Goal: Information Seeking & Learning: Learn about a topic

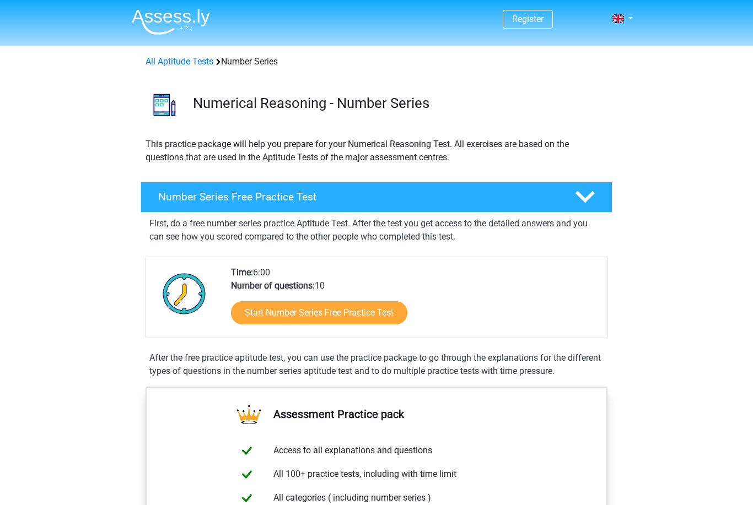
click at [659, 2] on header "Register Nederlands English" at bounding box center [376, 23] width 753 height 46
click at [192, 57] on link "All Aptitude Tests" at bounding box center [179, 61] width 68 height 10
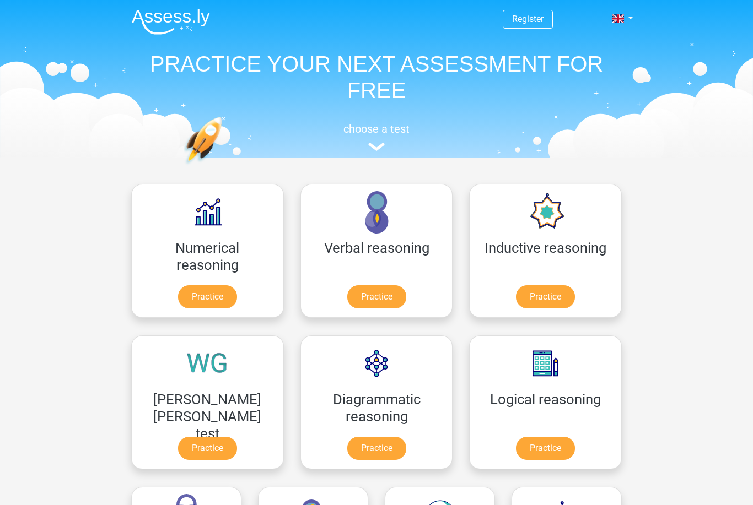
scroll to position [175, 0]
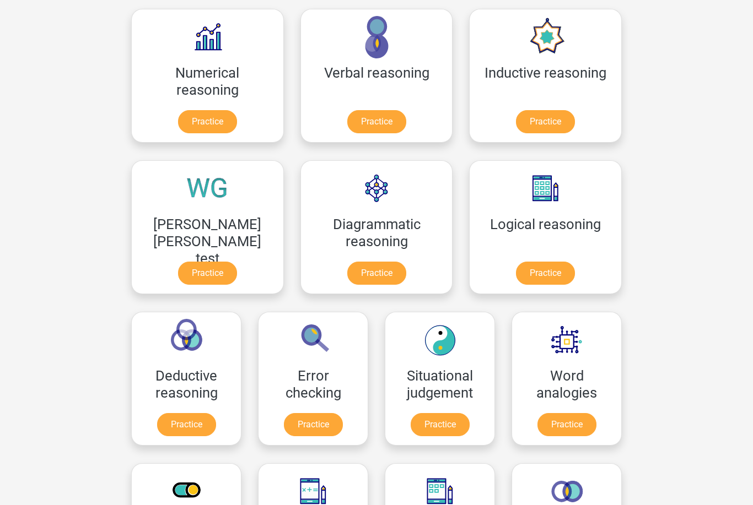
click at [347, 268] on link "Practice" at bounding box center [376, 273] width 59 height 23
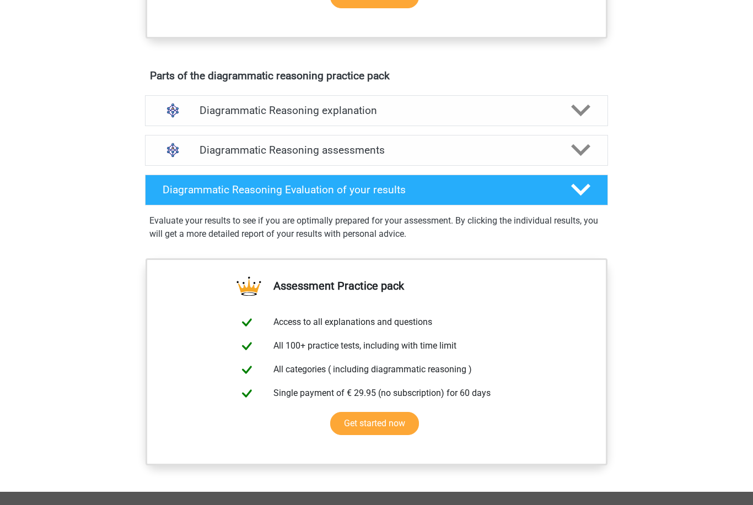
scroll to position [590, 0]
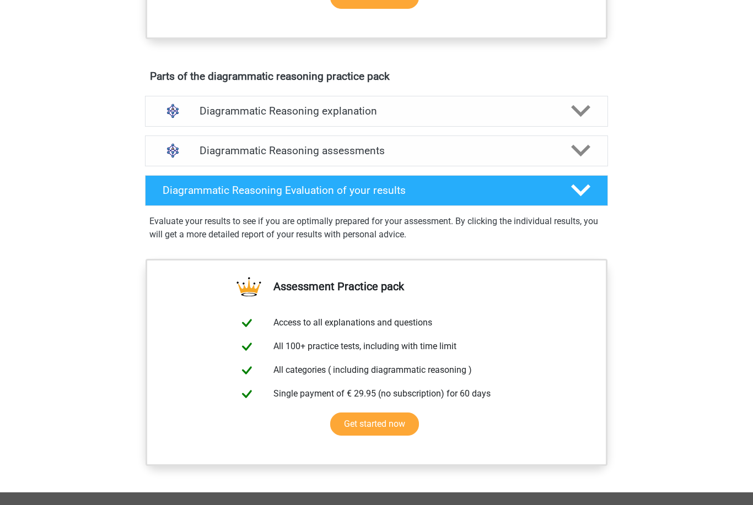
click at [544, 117] on h4 "Diagrammatic Reasoning explanation" at bounding box center [376, 111] width 354 height 13
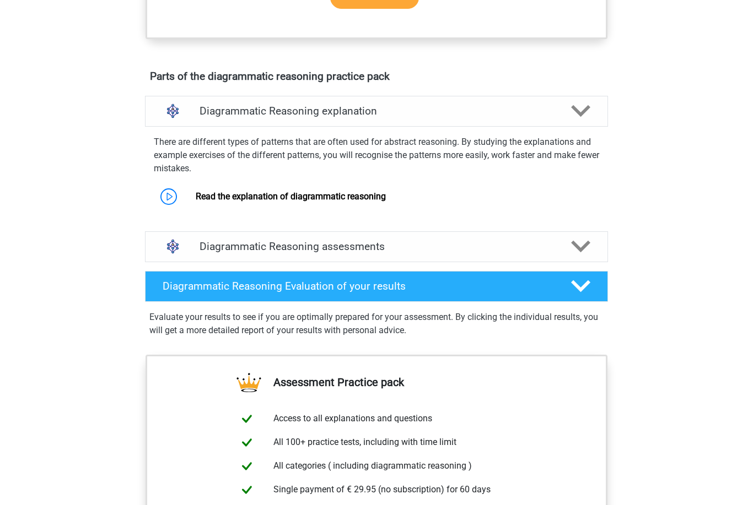
click at [564, 252] on div at bounding box center [580, 246] width 37 height 19
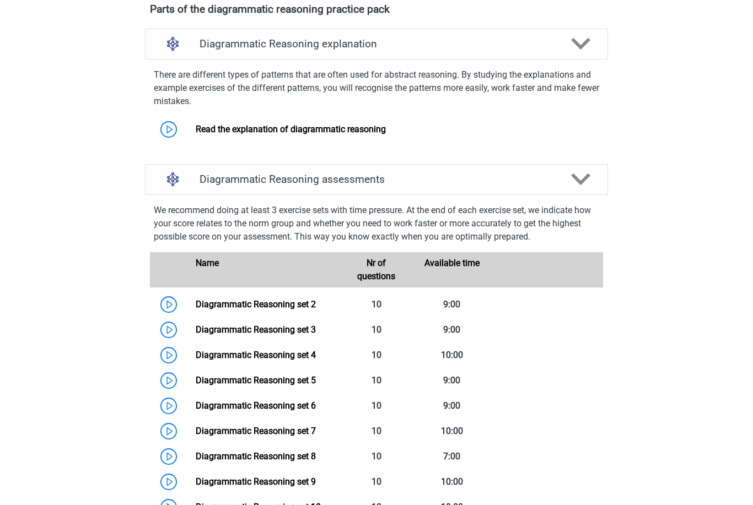
scroll to position [731, 0]
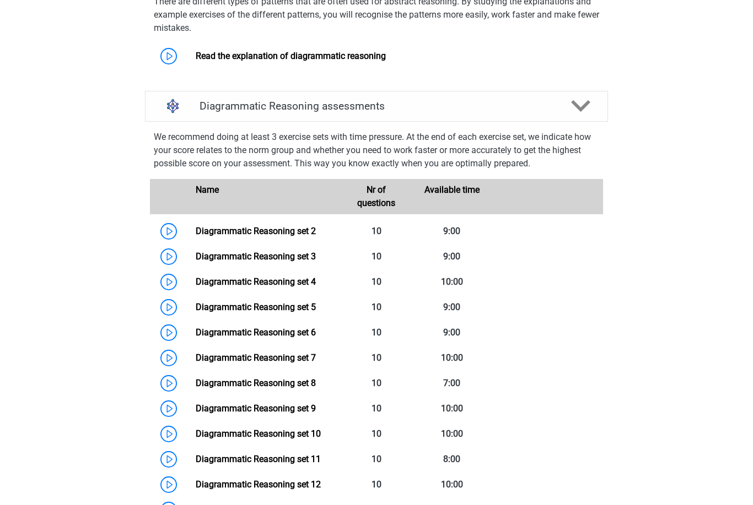
click at [196, 236] on link "Diagrammatic Reasoning set 2" at bounding box center [256, 231] width 120 height 10
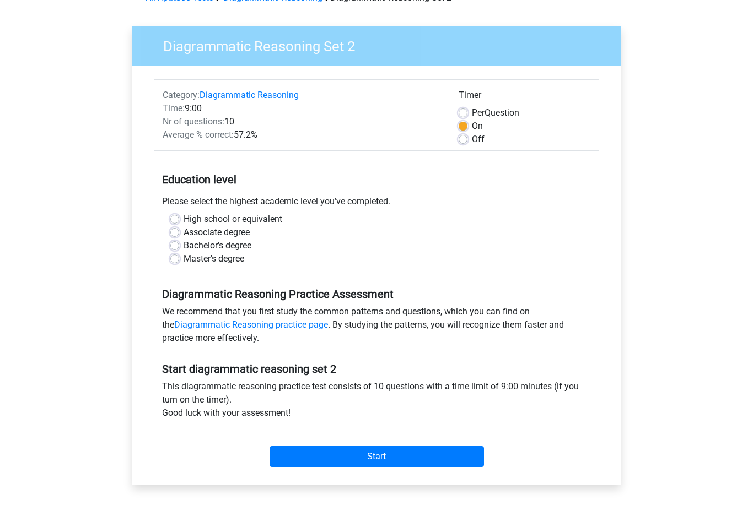
scroll to position [68, 0]
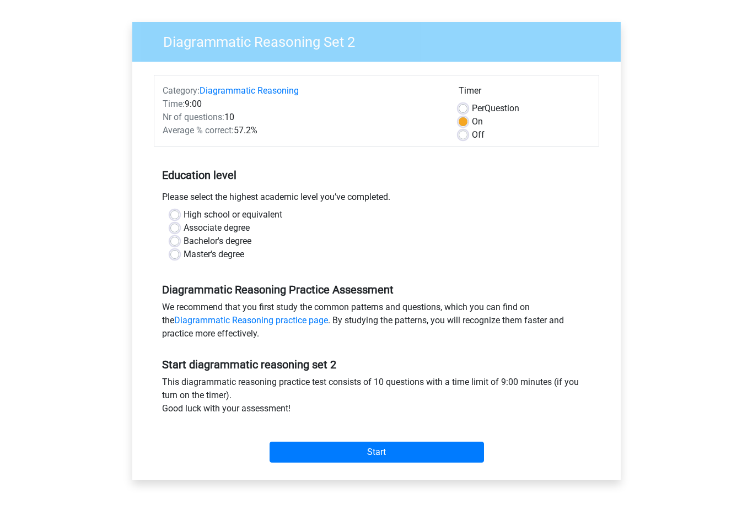
click at [419, 453] on input "Start" at bounding box center [376, 452] width 214 height 21
click at [358, 450] on input "Start" at bounding box center [376, 452] width 214 height 21
click at [184, 252] on label "Master's degree" at bounding box center [214, 254] width 61 height 13
click at [178, 252] on input "Master's degree" at bounding box center [174, 253] width 9 height 11
radio input "true"
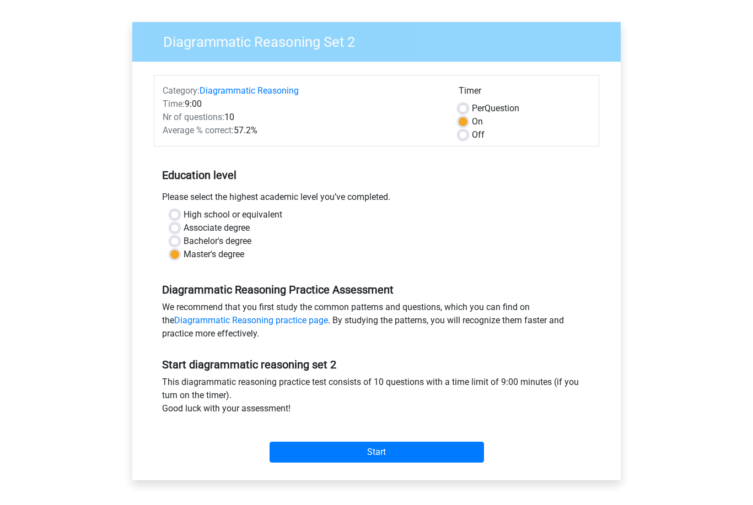
click at [396, 455] on input "Start" at bounding box center [376, 452] width 214 height 21
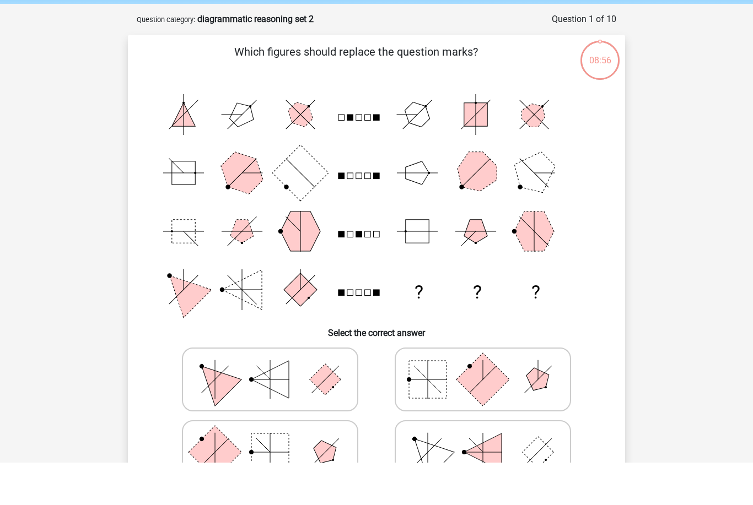
scroll to position [79, 0]
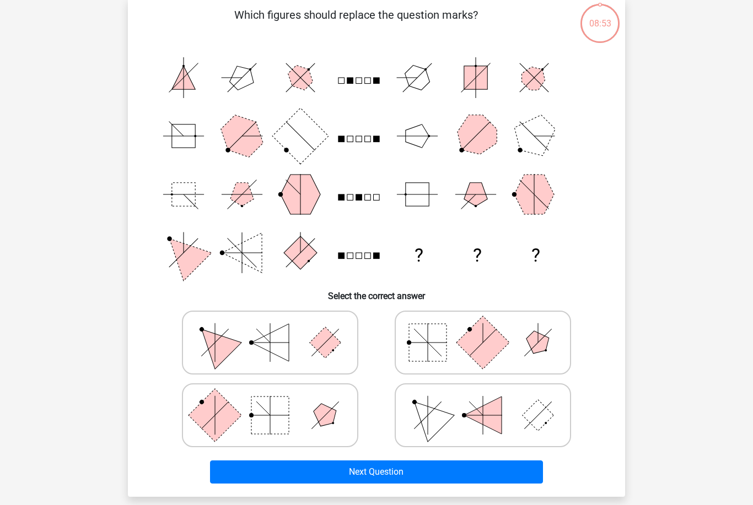
click at [386, 462] on button "Next Question" at bounding box center [376, 472] width 333 height 23
click at [517, 331] on icon at bounding box center [482, 342] width 165 height 55
click at [490, 329] on input "radio" at bounding box center [486, 325] width 7 height 7
radio input "true"
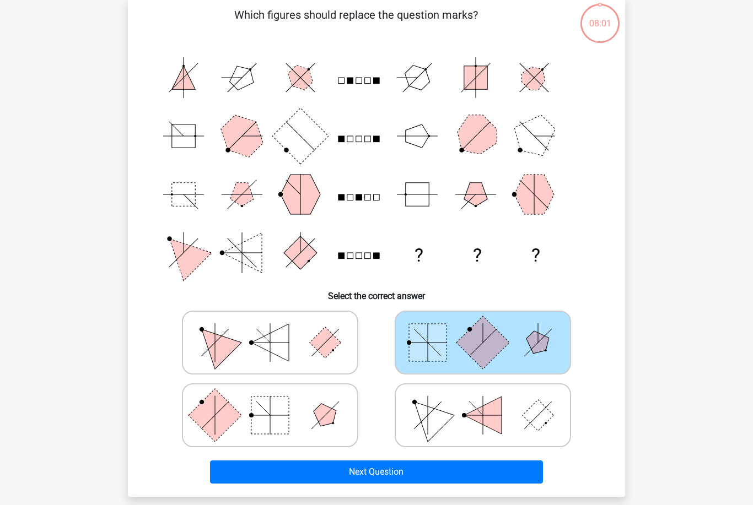
click at [503, 471] on button "Next Question" at bounding box center [376, 472] width 333 height 23
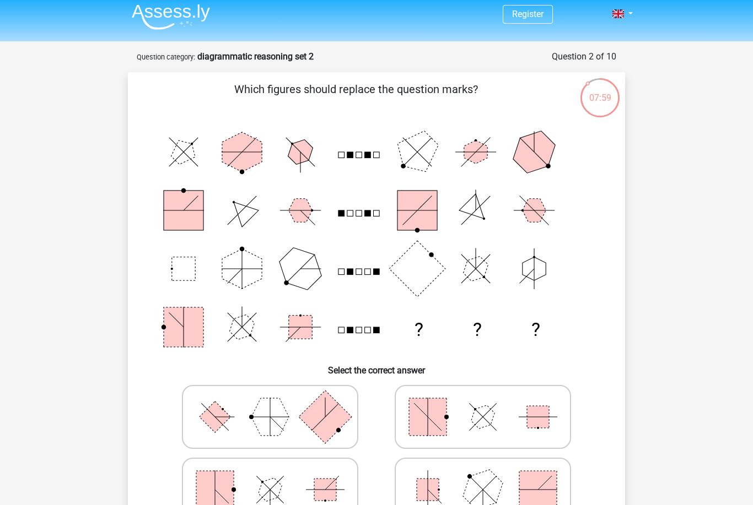
scroll to position [0, 0]
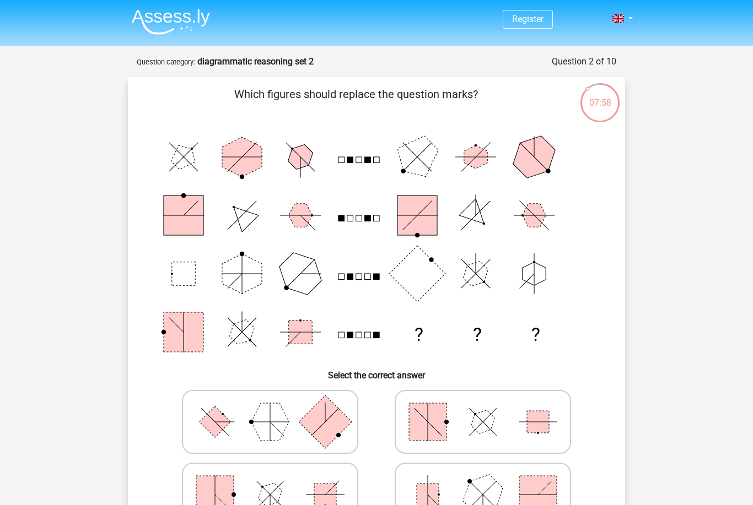
click at [185, 35] on img at bounding box center [171, 22] width 78 height 26
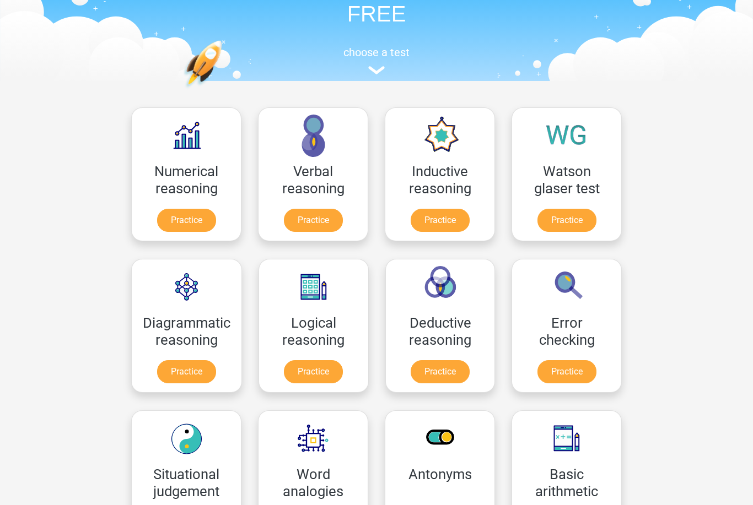
scroll to position [77, 0]
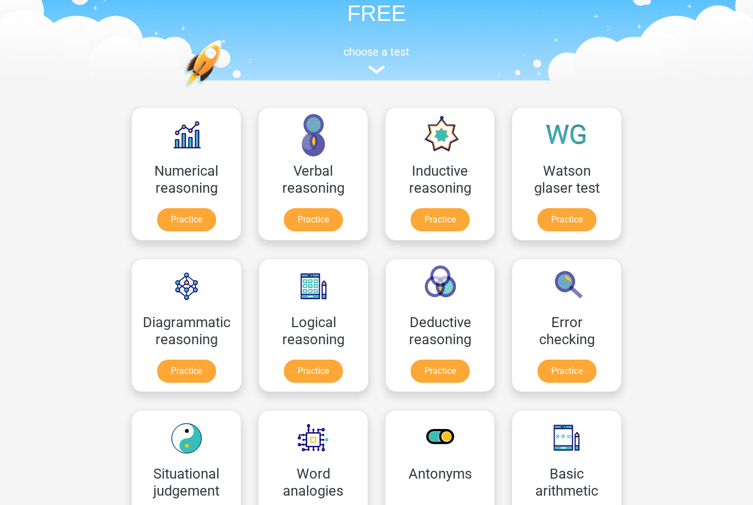
click at [323, 360] on link "Practice" at bounding box center [313, 371] width 59 height 23
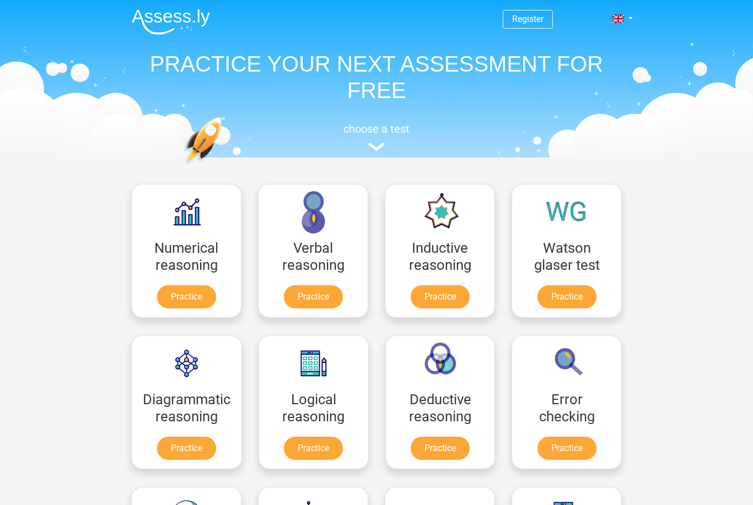
scroll to position [112, 0]
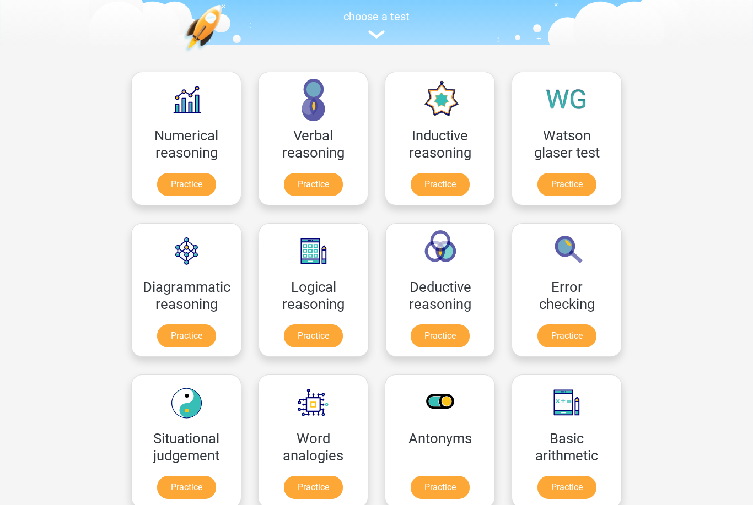
click at [456, 173] on link "Practice" at bounding box center [440, 184] width 59 height 23
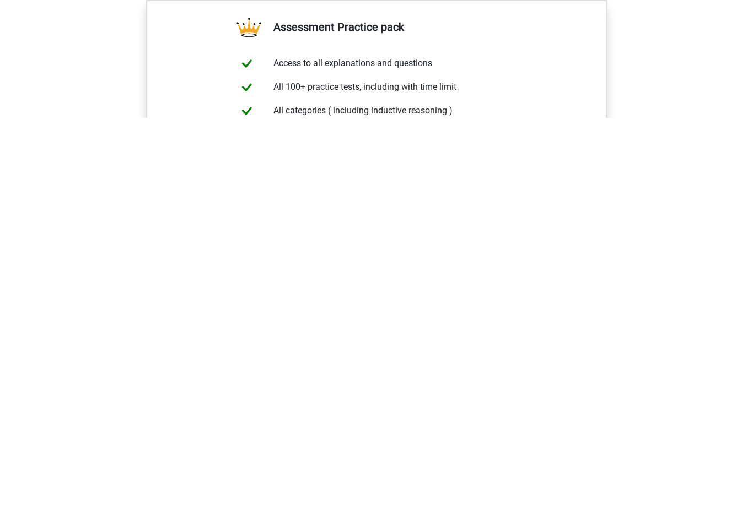
scroll to position [387, 0]
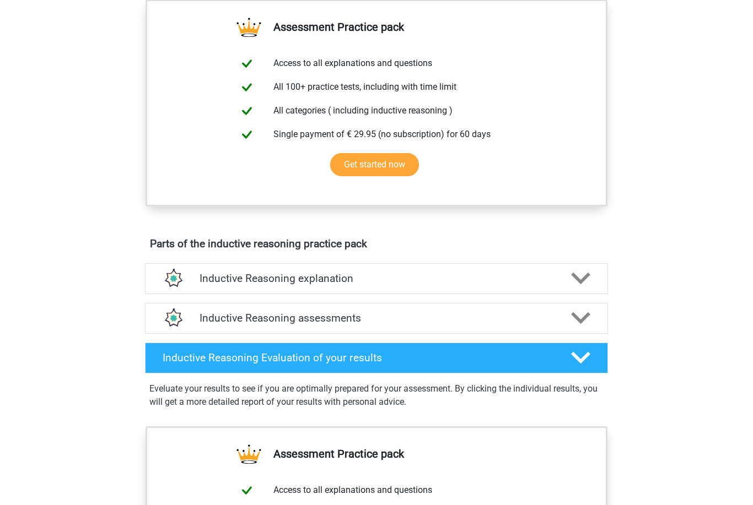
click at [574, 285] on polygon at bounding box center [580, 279] width 19 height 12
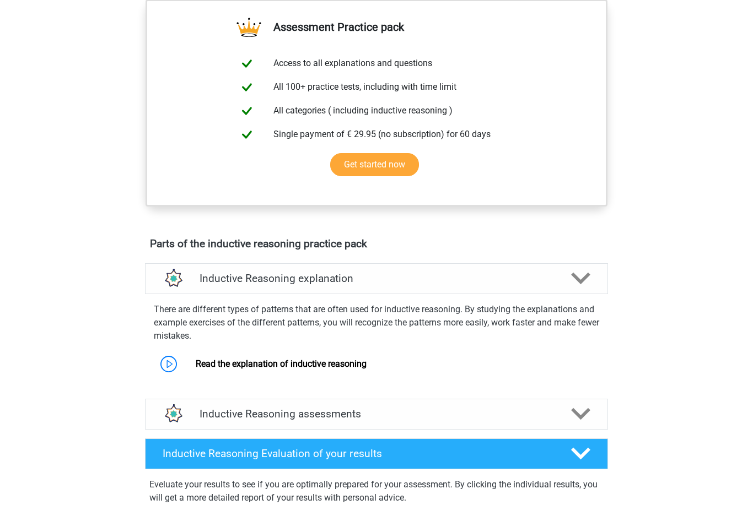
click at [586, 285] on icon at bounding box center [580, 278] width 19 height 19
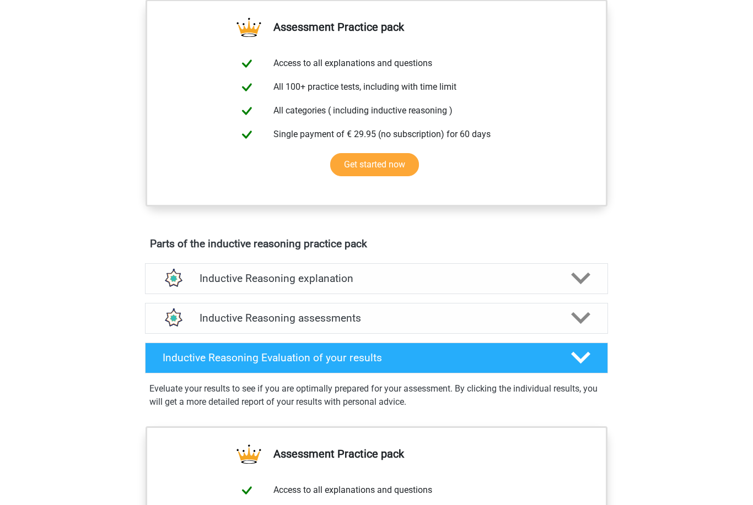
click at [577, 325] on polygon at bounding box center [580, 318] width 19 height 12
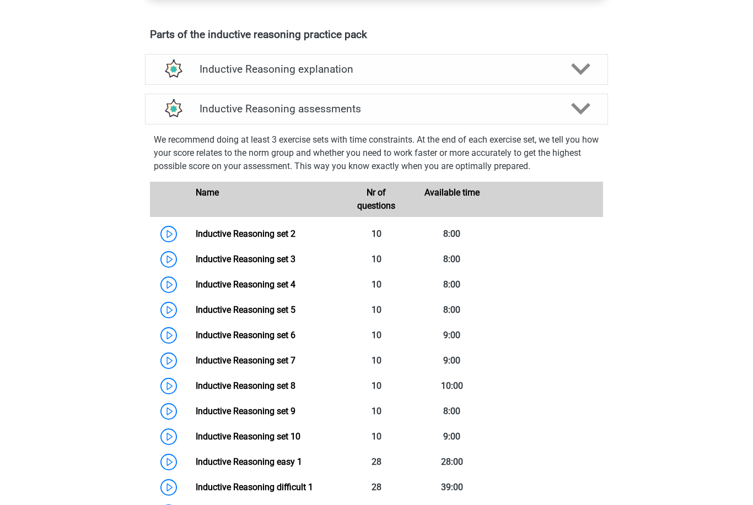
scroll to position [640, 0]
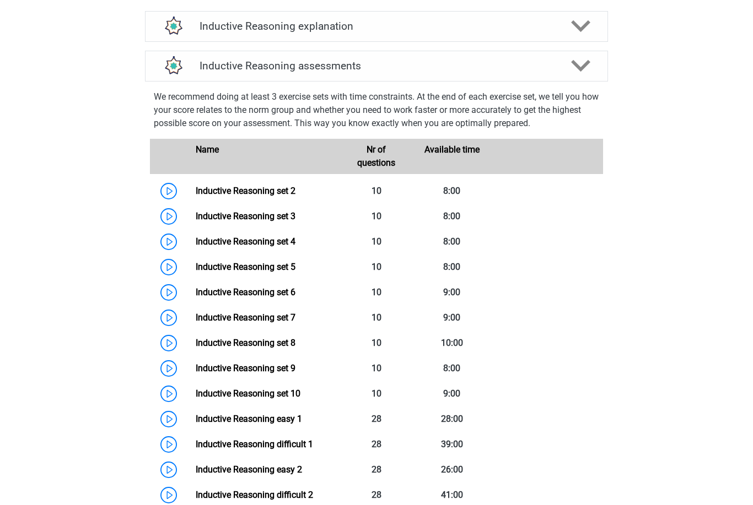
click at [196, 424] on link "Inductive Reasoning easy 1" at bounding box center [249, 419] width 106 height 10
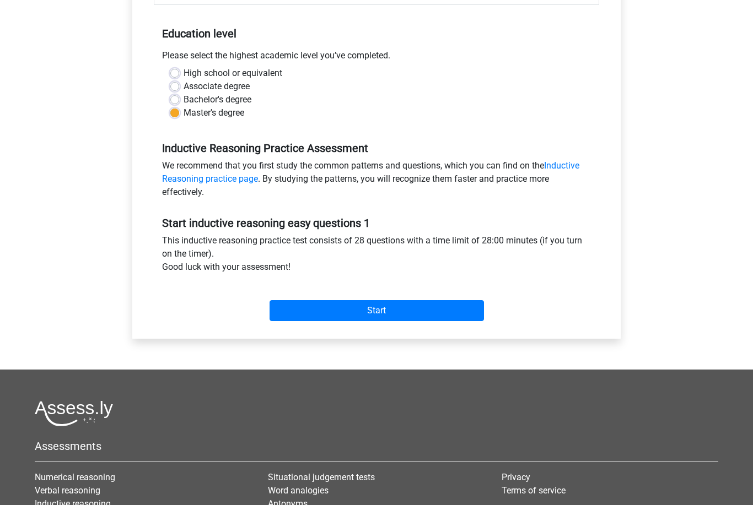
scroll to position [213, 0]
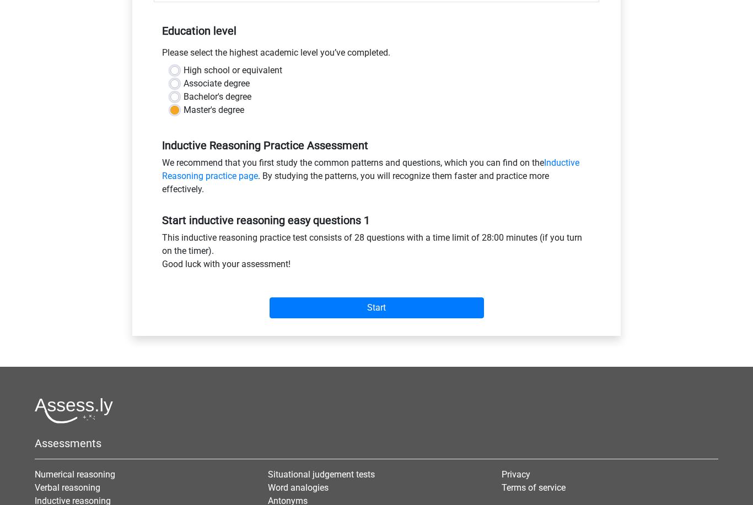
click at [198, 96] on label "Bachelor's degree" at bounding box center [218, 96] width 68 height 13
click at [179, 96] on input "Bachelor's degree" at bounding box center [174, 95] width 9 height 11
radio input "true"
click at [383, 299] on input "Start" at bounding box center [376, 308] width 214 height 21
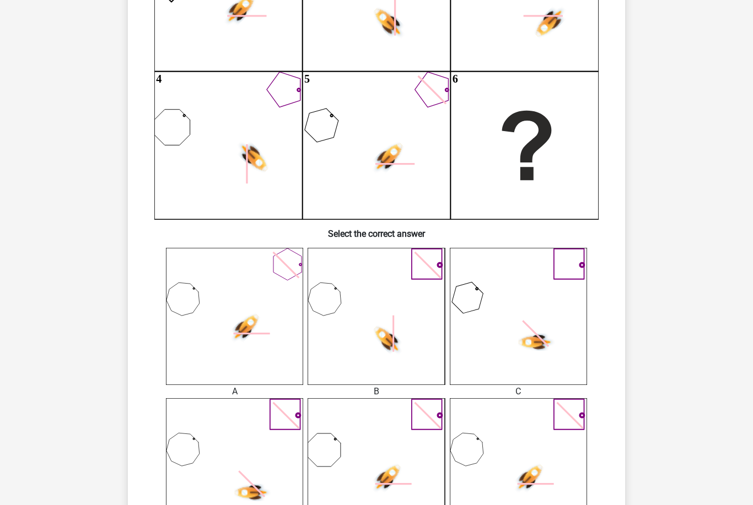
scroll to position [208, 0]
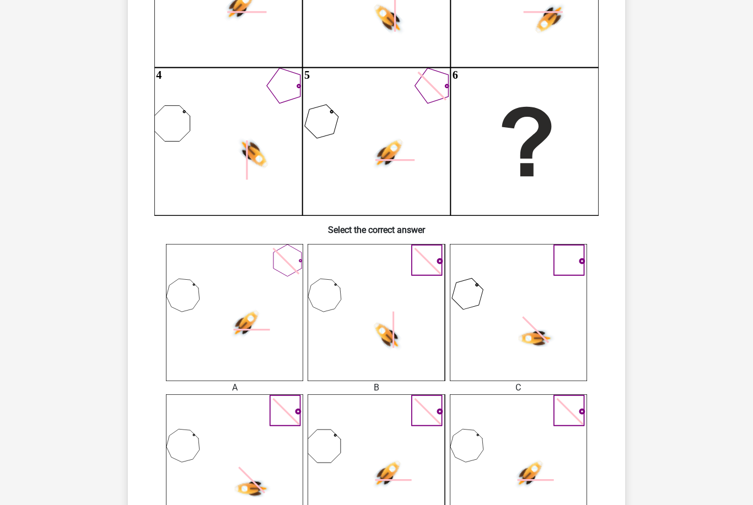
click at [391, 310] on icon at bounding box center [375, 312] width 137 height 137
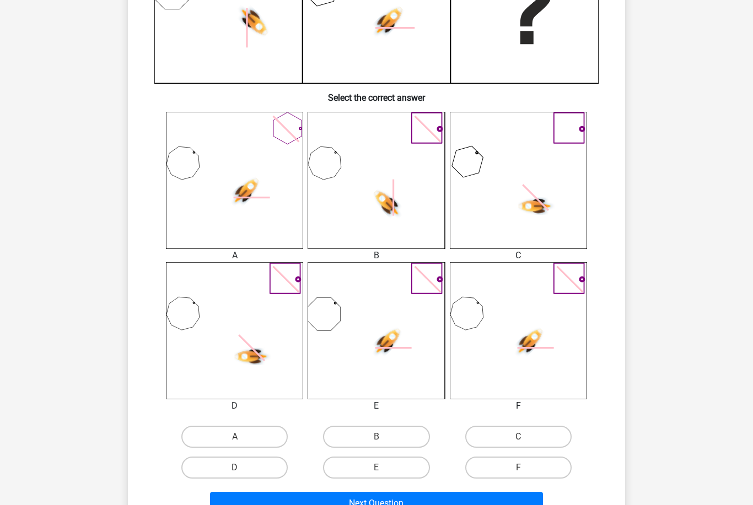
click at [356, 150] on icon at bounding box center [375, 180] width 137 height 137
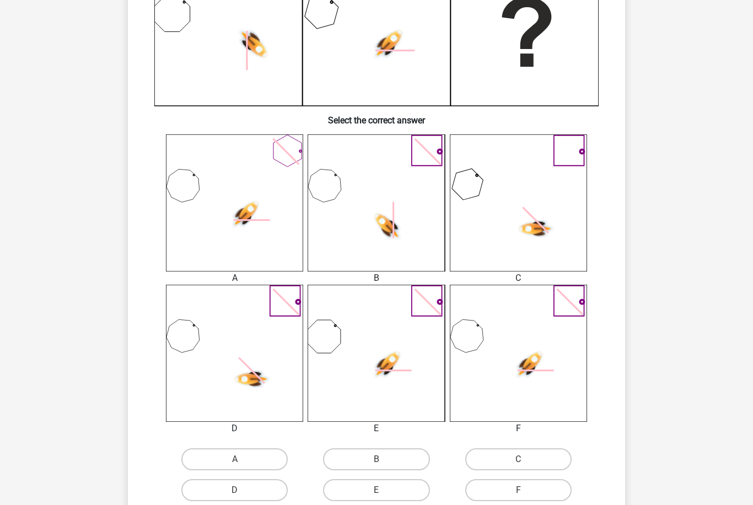
scroll to position [318, 0]
click at [379, 470] on label "B" at bounding box center [376, 460] width 106 height 22
click at [379, 467] on input "B" at bounding box center [379, 463] width 7 height 7
radio input "true"
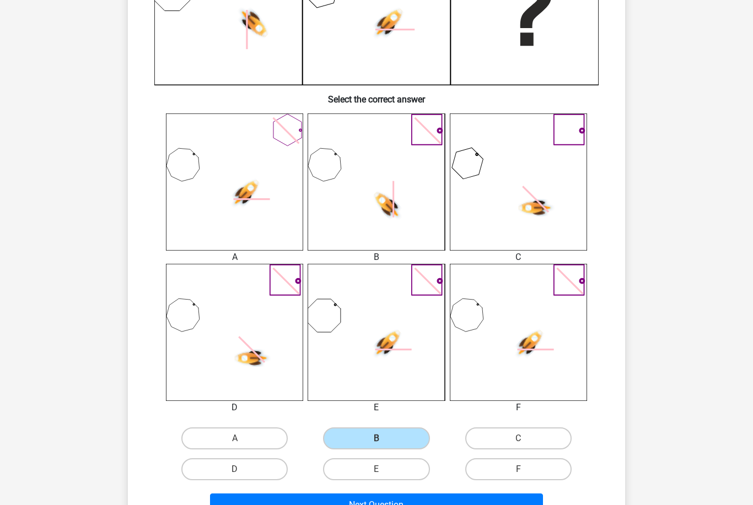
scroll to position [339, 0]
click at [425, 503] on button "Next Question" at bounding box center [376, 505] width 333 height 23
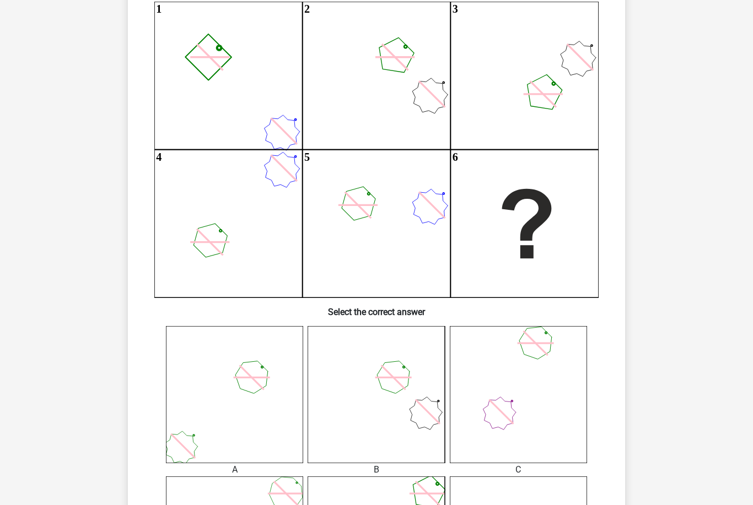
scroll to position [126, 0]
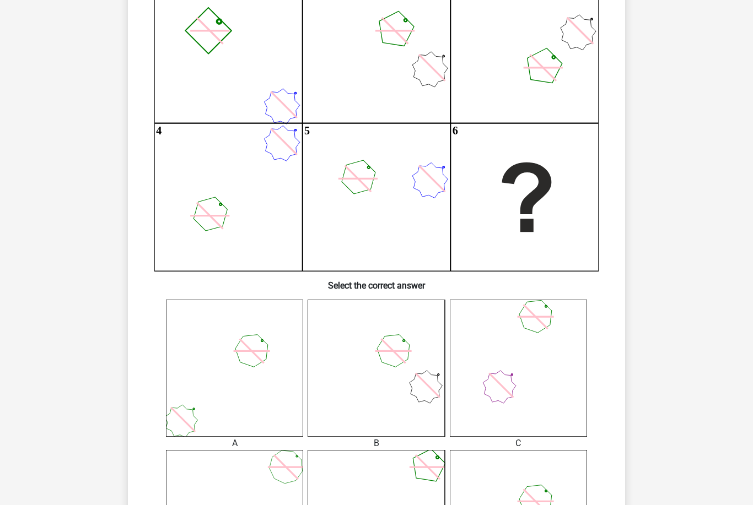
click at [395, 381] on icon at bounding box center [375, 368] width 137 height 137
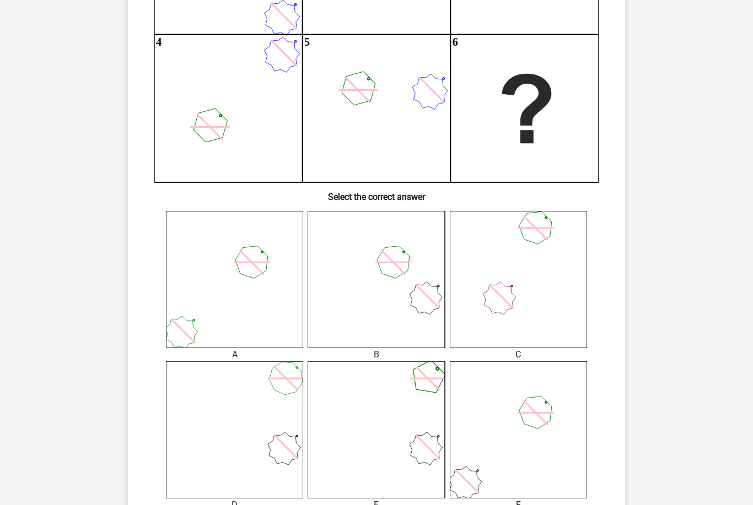
scroll to position [334, 0]
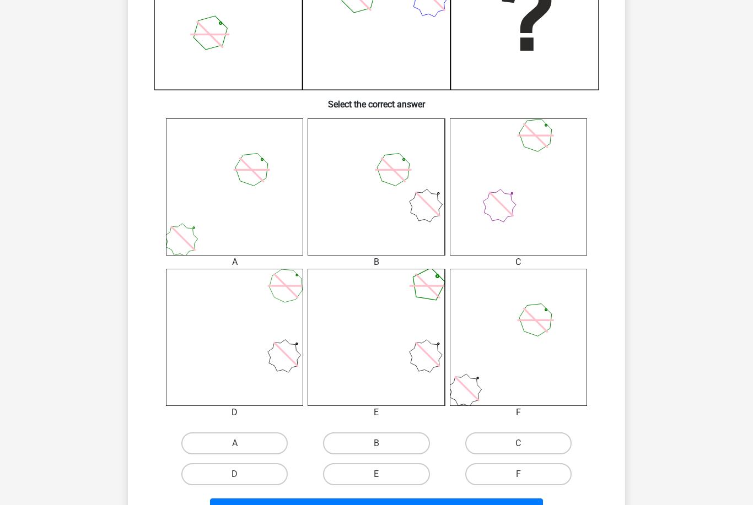
click at [396, 441] on label "B" at bounding box center [376, 444] width 106 height 22
click at [384, 444] on input "B" at bounding box center [379, 447] width 7 height 7
radio input "true"
click at [485, 505] on button "Next Question" at bounding box center [376, 510] width 333 height 23
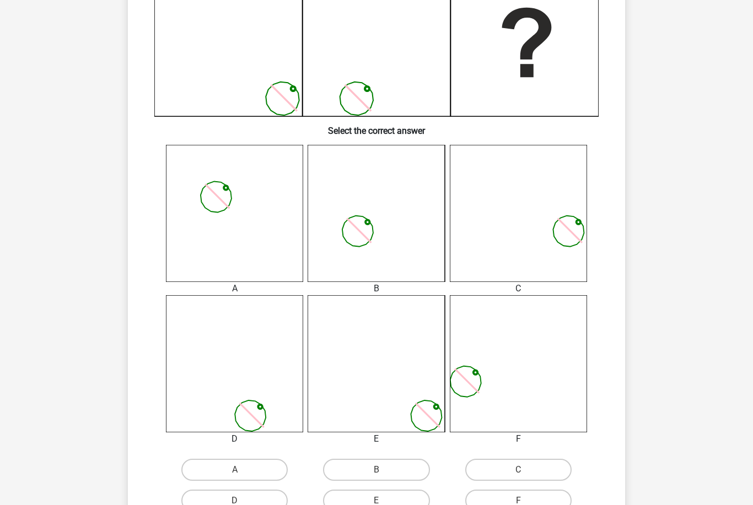
scroll to position [310, 0]
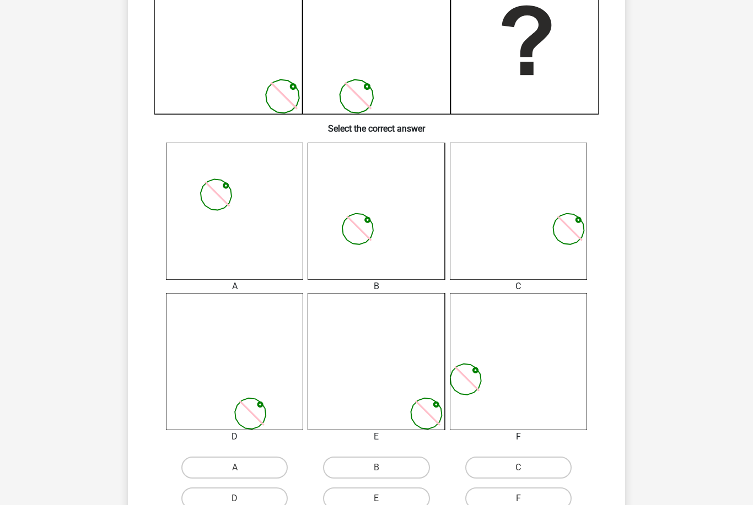
click at [544, 505] on label "F" at bounding box center [518, 499] width 106 height 22
click at [525, 505] on input "F" at bounding box center [521, 502] width 7 height 7
radio input "true"
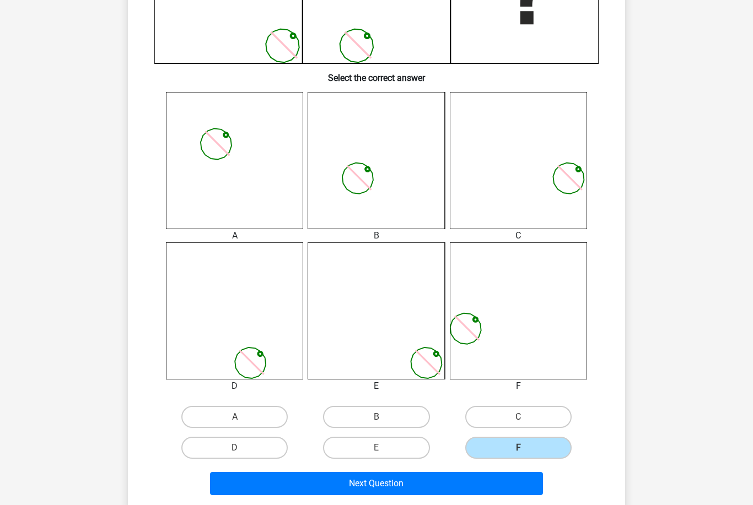
click at [515, 489] on button "Next Question" at bounding box center [376, 483] width 333 height 23
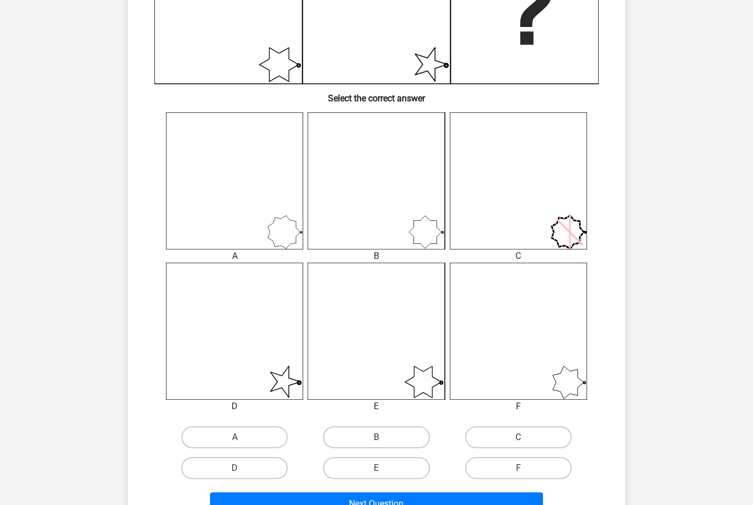
scroll to position [345, 0]
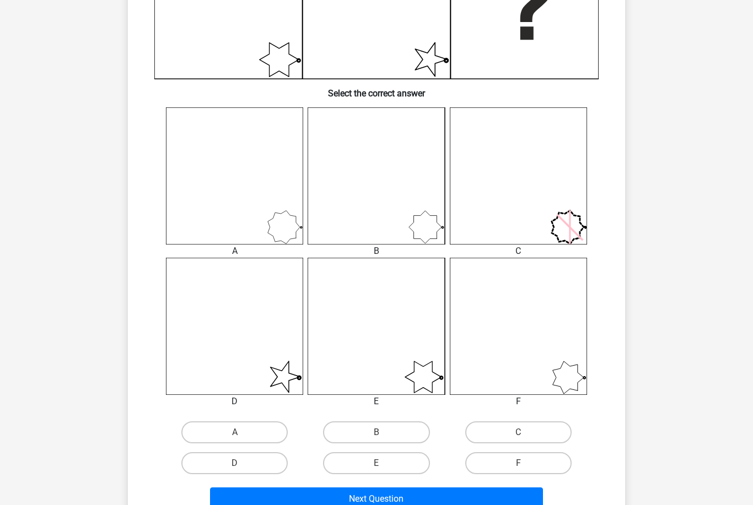
click at [251, 459] on label "D" at bounding box center [234, 463] width 106 height 22
click at [242, 463] on input "D" at bounding box center [238, 466] width 7 height 7
radio input "true"
click at [366, 498] on button "Next Question" at bounding box center [376, 499] width 333 height 23
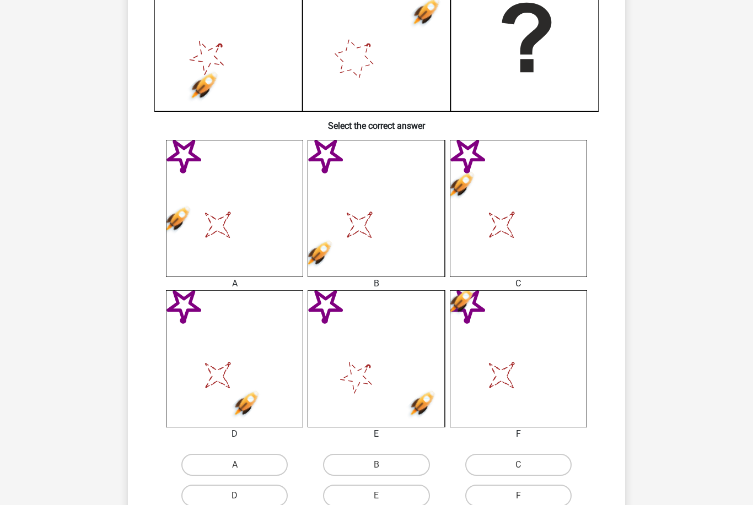
scroll to position [338, 0]
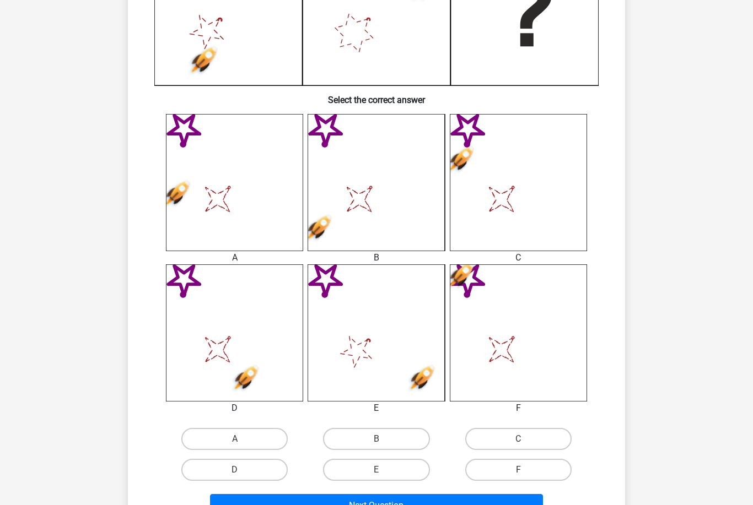
click at [548, 466] on label "F" at bounding box center [518, 470] width 106 height 22
click at [525, 470] on input "F" at bounding box center [521, 473] width 7 height 7
radio input "true"
click at [515, 501] on button "Next Question" at bounding box center [376, 505] width 333 height 23
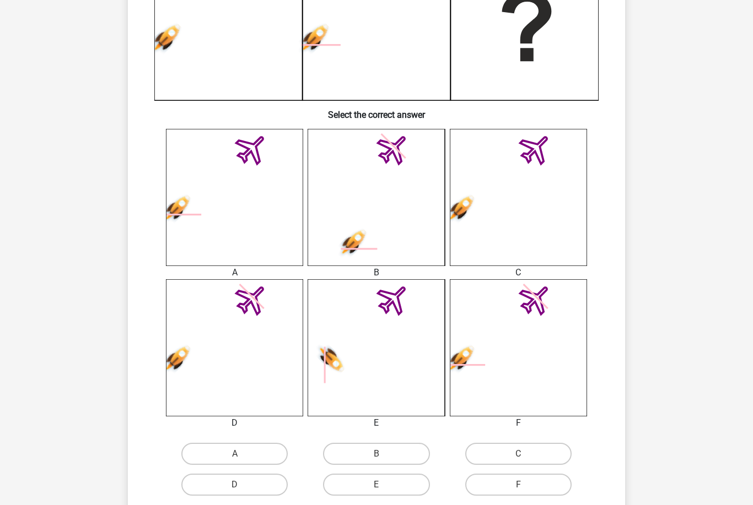
scroll to position [331, 0]
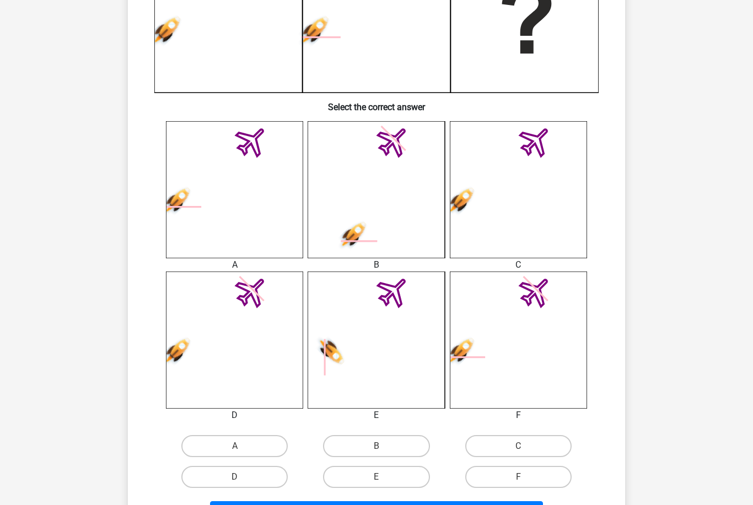
click at [241, 444] on label "A" at bounding box center [234, 446] width 106 height 22
click at [241, 446] on input "A" at bounding box center [238, 449] width 7 height 7
radio input "true"
click at [384, 505] on button "Next Question" at bounding box center [376, 512] width 333 height 23
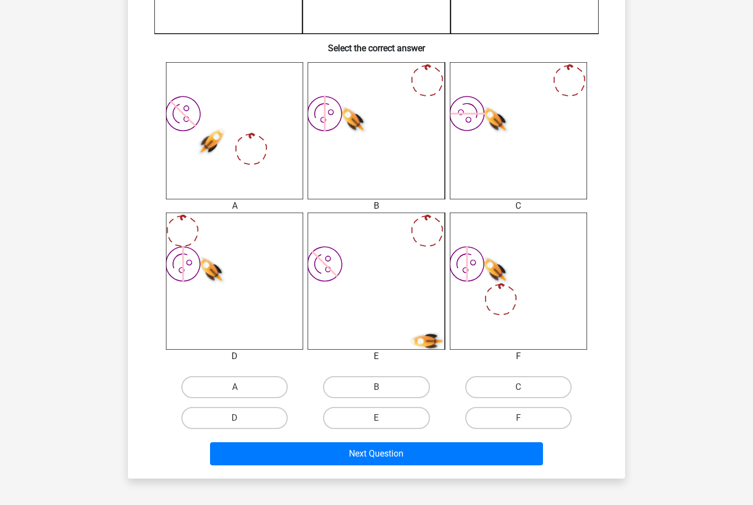
scroll to position [389, 0]
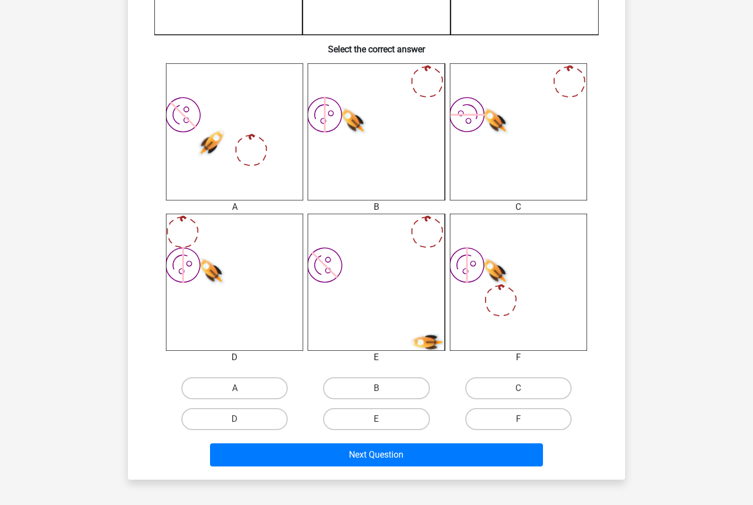
click at [401, 387] on label "B" at bounding box center [376, 388] width 106 height 22
click at [384, 388] on input "B" at bounding box center [379, 391] width 7 height 7
radio input "true"
click at [401, 458] on button "Next Question" at bounding box center [376, 455] width 333 height 23
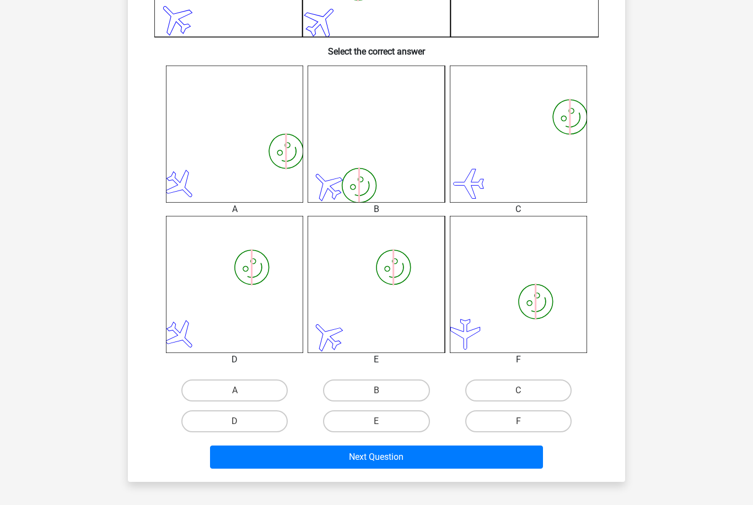
scroll to position [387, 0]
click at [254, 420] on label "D" at bounding box center [234, 422] width 106 height 22
click at [242, 422] on input "D" at bounding box center [238, 425] width 7 height 7
radio input "true"
click at [324, 462] on button "Next Question" at bounding box center [376, 457] width 333 height 23
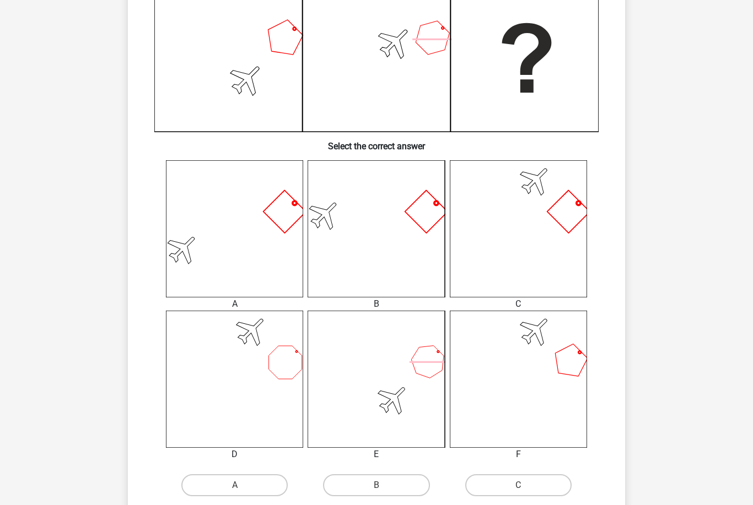
scroll to position [308, 0]
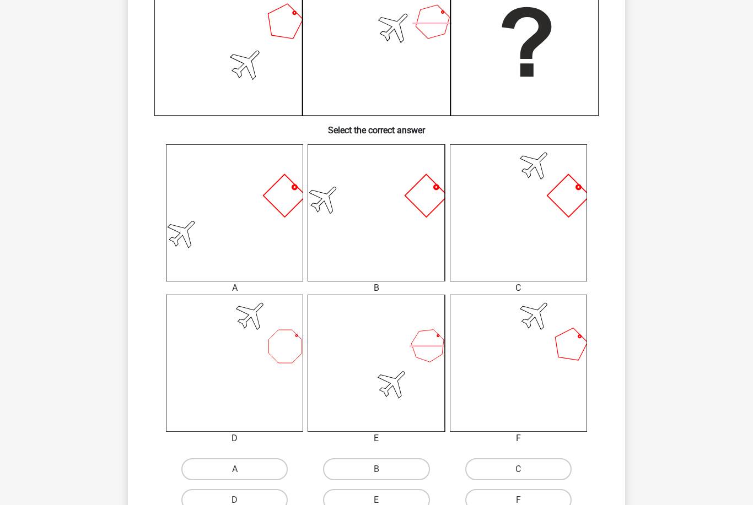
click at [397, 499] on label "E" at bounding box center [376, 500] width 106 height 22
click at [384, 500] on input "E" at bounding box center [379, 503] width 7 height 7
radio input "true"
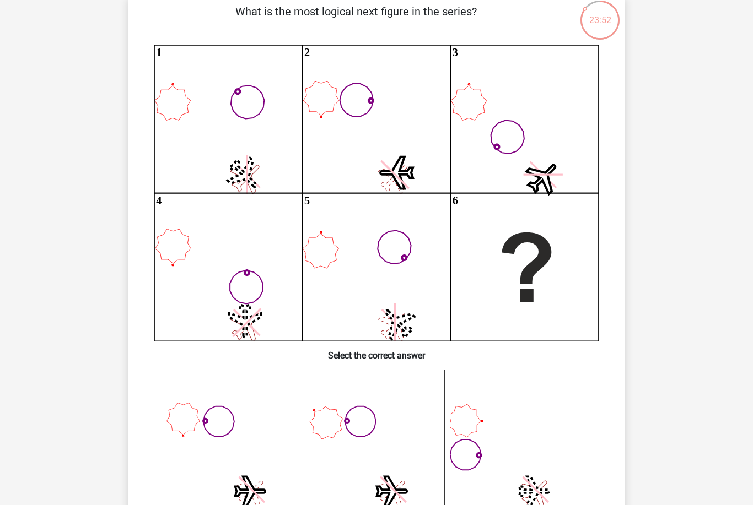
scroll to position [83, 0]
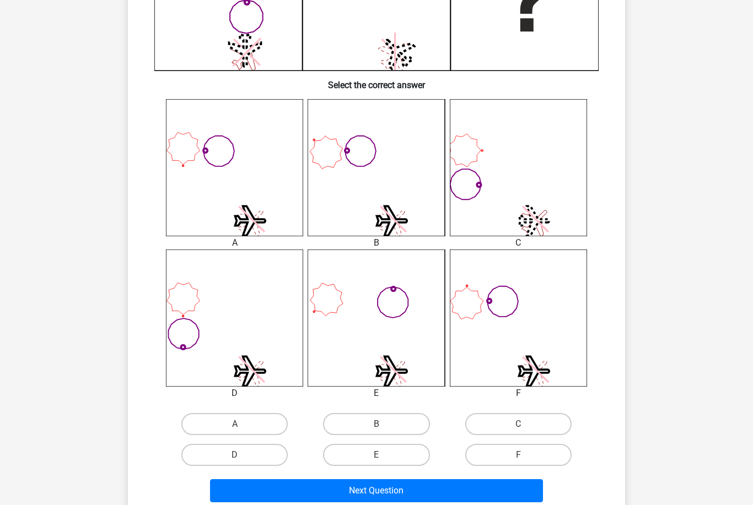
click at [253, 420] on label "A" at bounding box center [234, 424] width 106 height 22
click at [242, 424] on input "A" at bounding box center [238, 427] width 7 height 7
radio input "true"
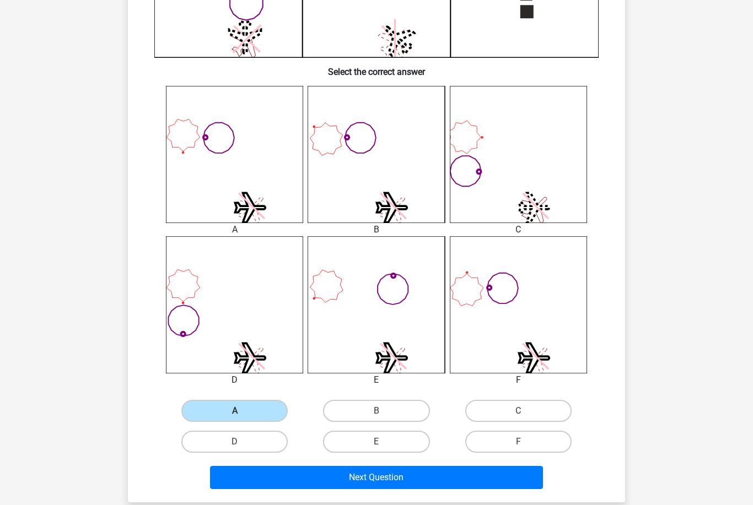
scroll to position [379, 0]
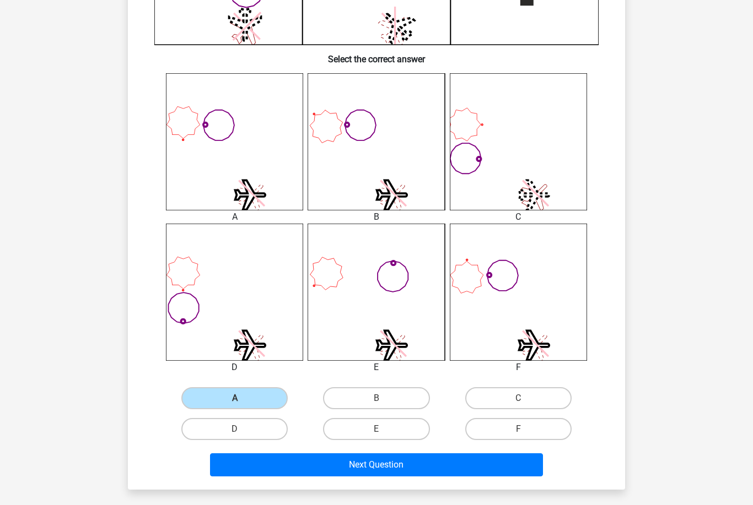
click at [399, 470] on button "Next Question" at bounding box center [376, 465] width 333 height 23
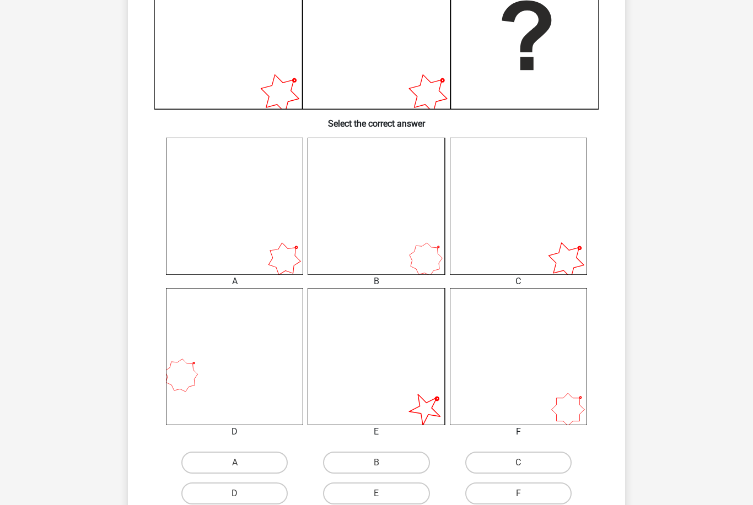
scroll to position [316, 0]
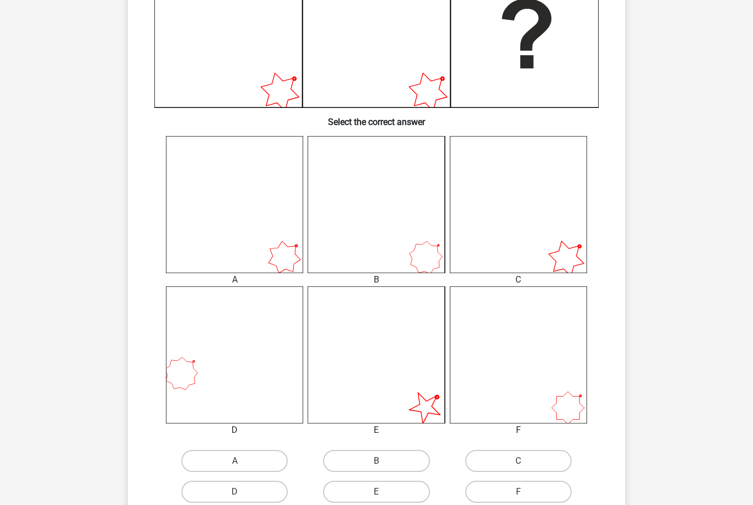
click at [262, 466] on label "A" at bounding box center [234, 461] width 106 height 22
click at [242, 466] on input "A" at bounding box center [238, 464] width 7 height 7
radio input "true"
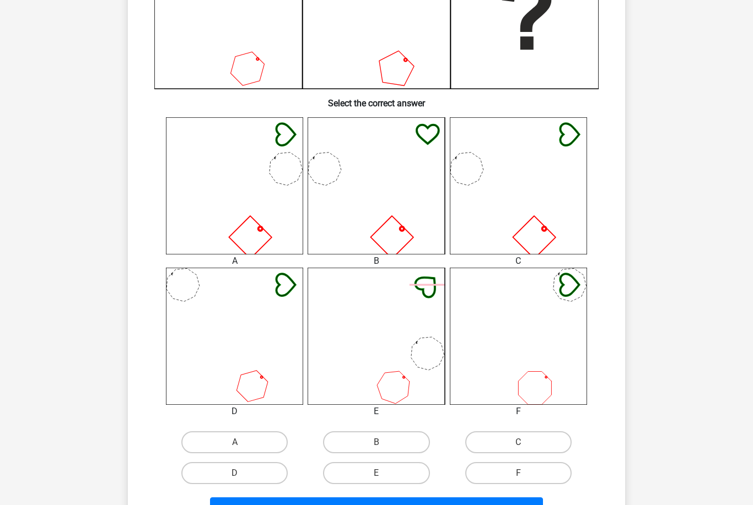
scroll to position [336, 0]
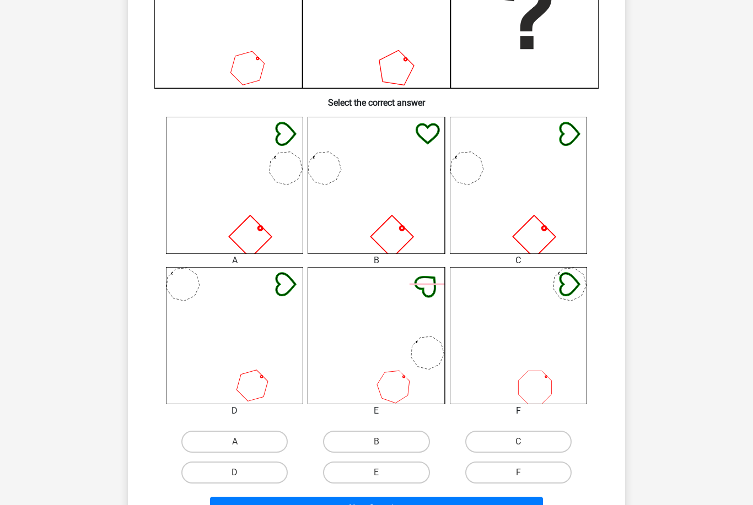
click at [522, 443] on input "C" at bounding box center [521, 445] width 7 height 7
radio input "true"
click at [445, 504] on button "Next Question" at bounding box center [376, 508] width 333 height 23
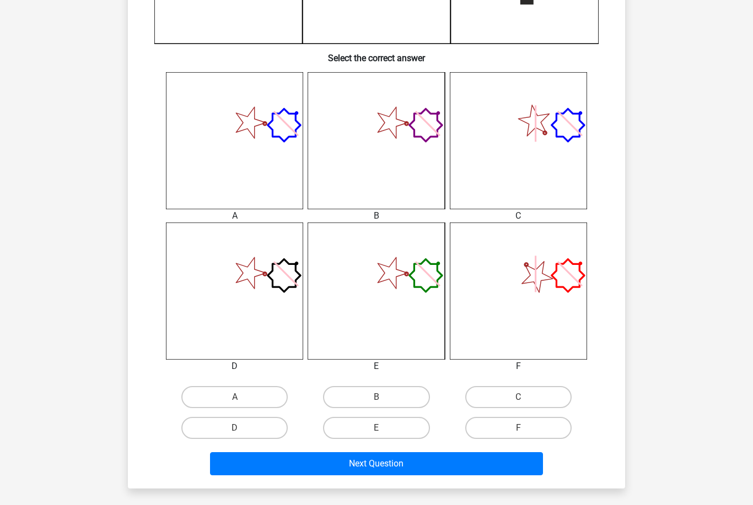
scroll to position [380, 0]
click at [467, 482] on div "What is the most logical next figure in the series? 1 2 3 4 5 6 Select the corr…" at bounding box center [376, 93] width 497 height 792
click at [472, 459] on button "Next Question" at bounding box center [376, 463] width 333 height 23
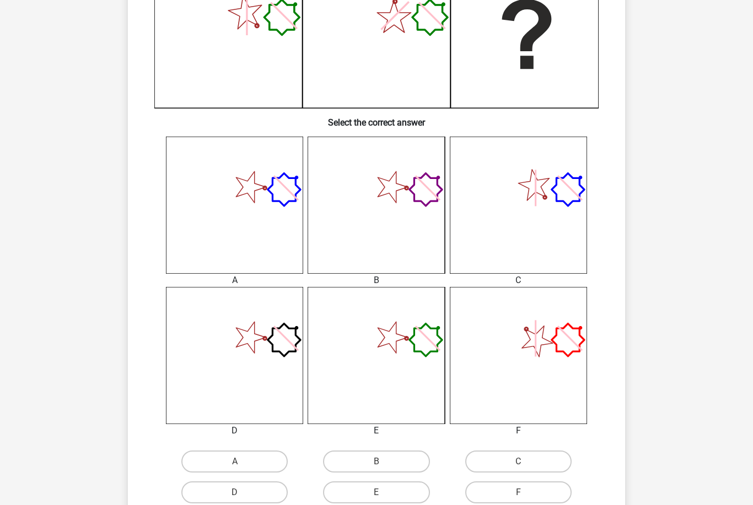
scroll to position [406, 0]
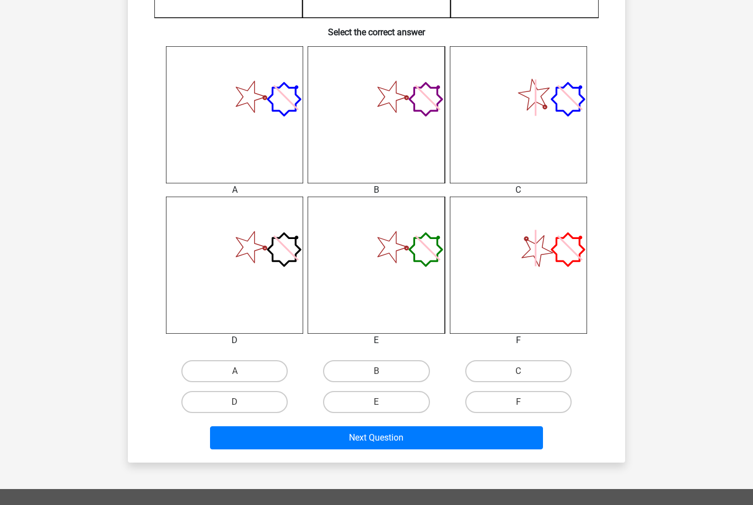
click at [532, 361] on label "C" at bounding box center [518, 371] width 106 height 22
click at [525, 371] on input "C" at bounding box center [521, 374] width 7 height 7
radio input "true"
click at [525, 371] on label "C" at bounding box center [518, 371] width 106 height 22
click at [525, 371] on input "C" at bounding box center [521, 374] width 7 height 7
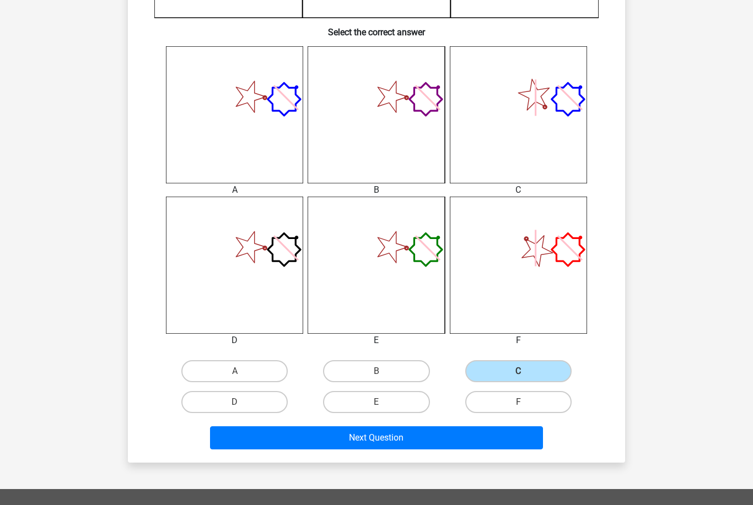
click at [484, 431] on button "Next Question" at bounding box center [376, 438] width 333 height 23
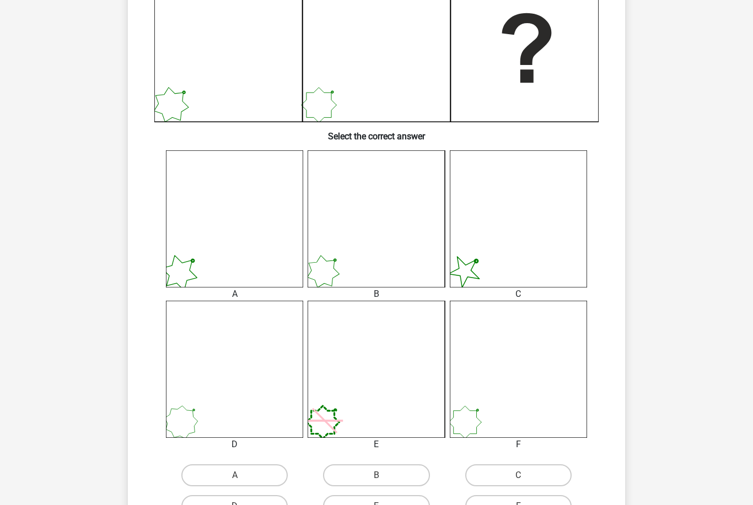
scroll to position [302, 0]
click at [260, 497] on label "D" at bounding box center [234, 506] width 106 height 22
click at [242, 505] on input "D" at bounding box center [238, 509] width 7 height 7
radio input "true"
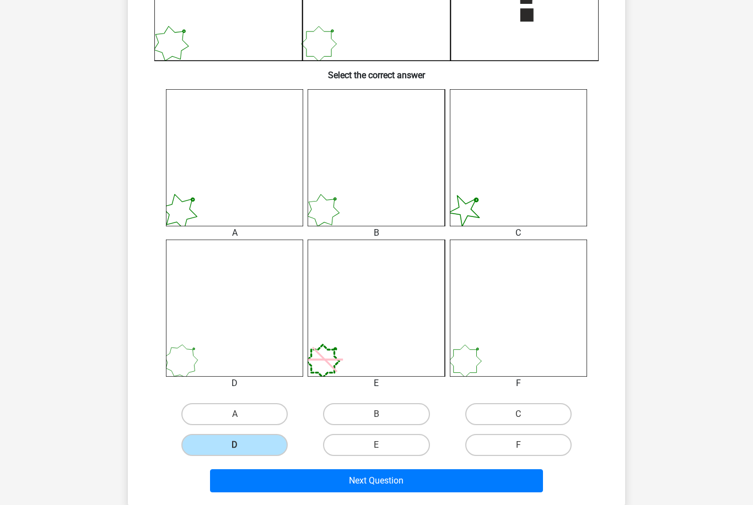
click at [490, 478] on button "Next Question" at bounding box center [376, 481] width 333 height 23
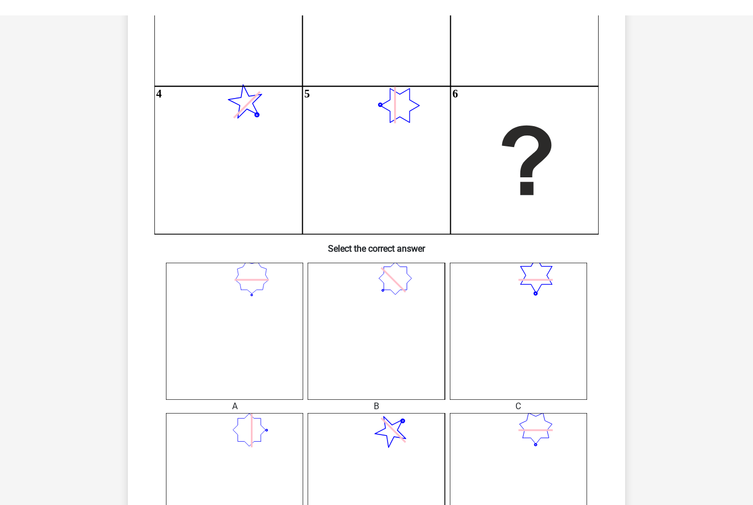
scroll to position [0, 0]
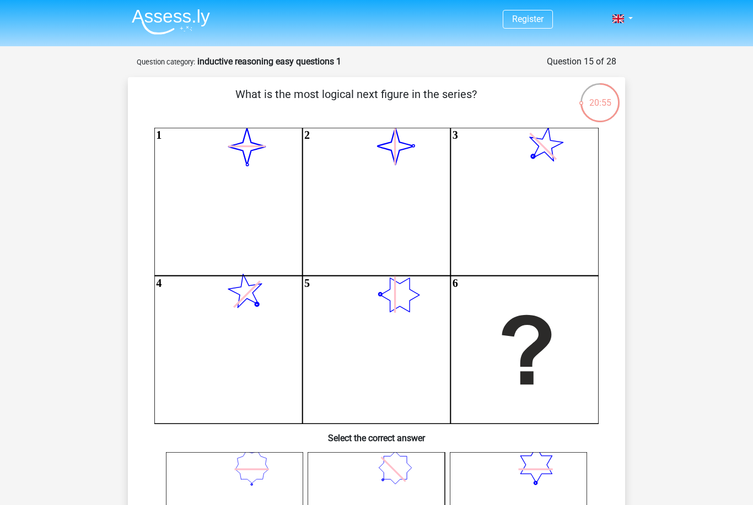
click at [596, 114] on div "20:55" at bounding box center [599, 93] width 41 height 41
click at [604, 89] on div "20:54" at bounding box center [599, 96] width 41 height 28
click at [586, 64] on div "Question 15 of 28" at bounding box center [581, 61] width 69 height 13
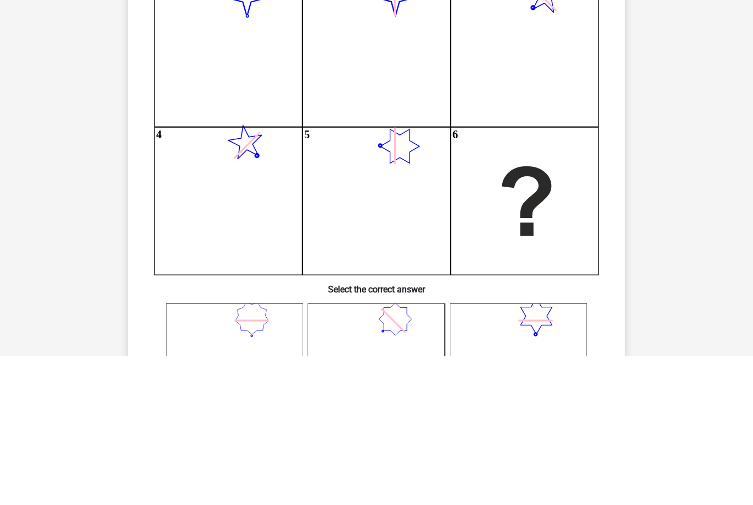
scroll to position [355, 0]
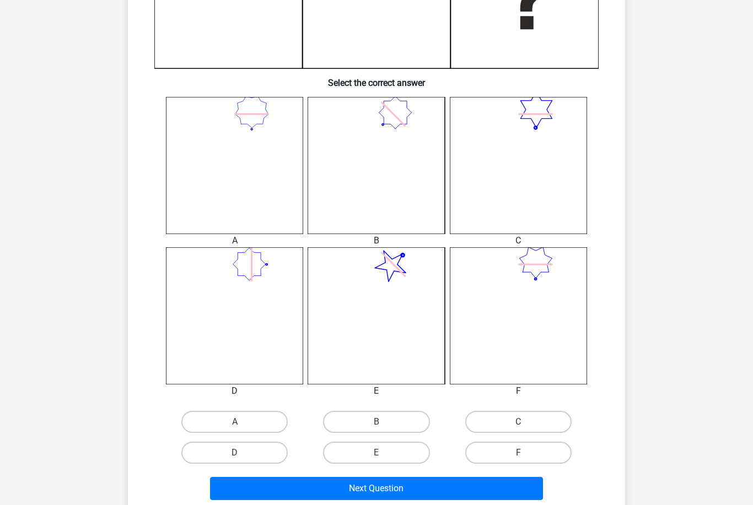
click at [463, 492] on button "Next Question" at bounding box center [376, 488] width 333 height 23
click at [467, 484] on button "Next Question" at bounding box center [376, 488] width 333 height 23
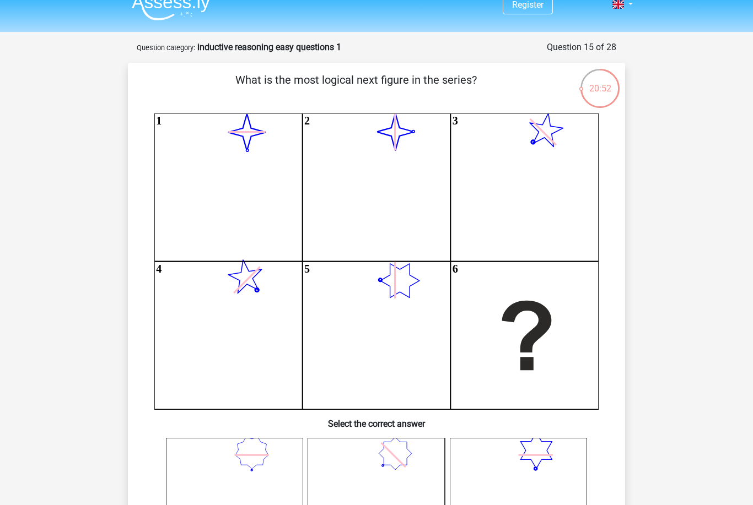
scroll to position [0, 0]
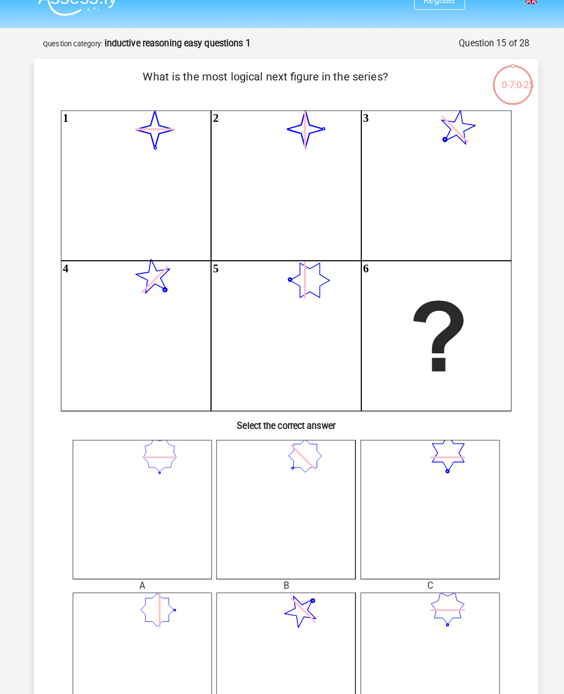
scroll to position [31, 0]
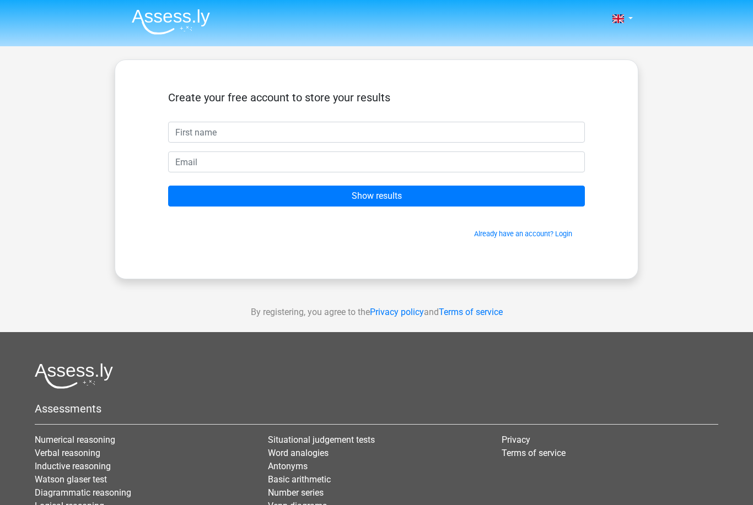
scroll to position [125, 5]
